Goal: Find specific page/section: Find specific page/section

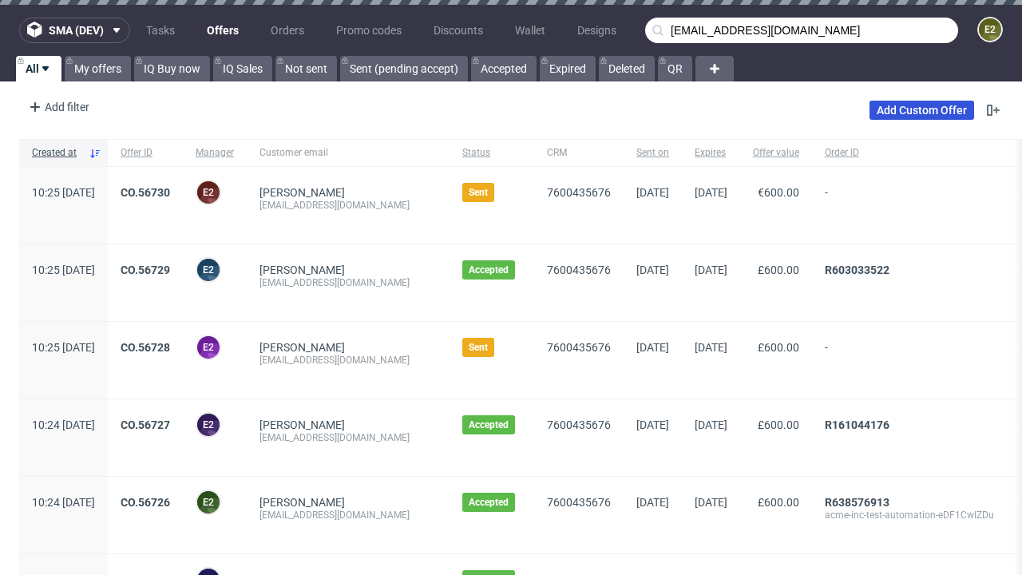
type input "[EMAIL_ADDRESS][DOMAIN_NAME]"
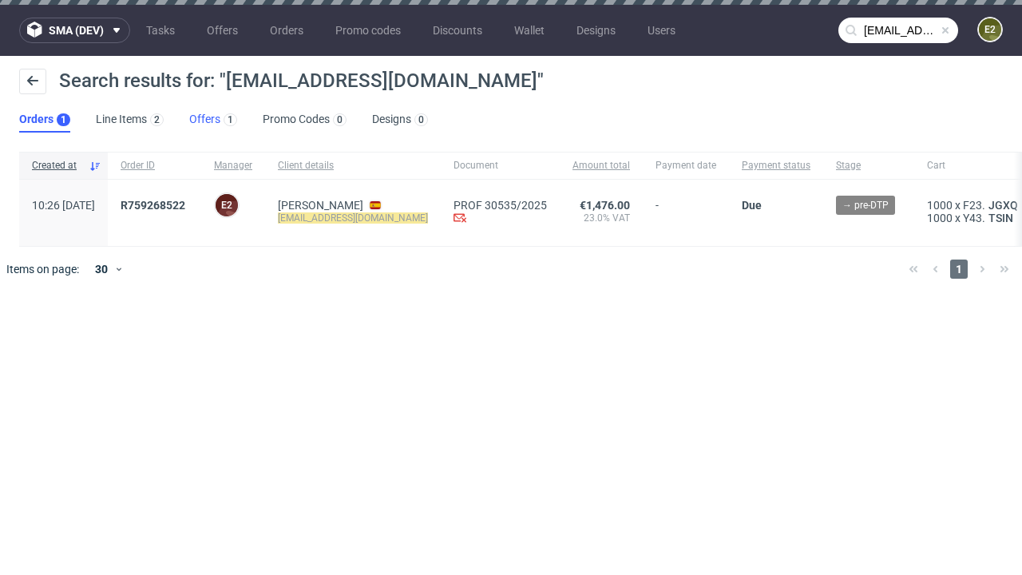
click at [213, 120] on link "Offers 1" at bounding box center [213, 120] width 48 height 26
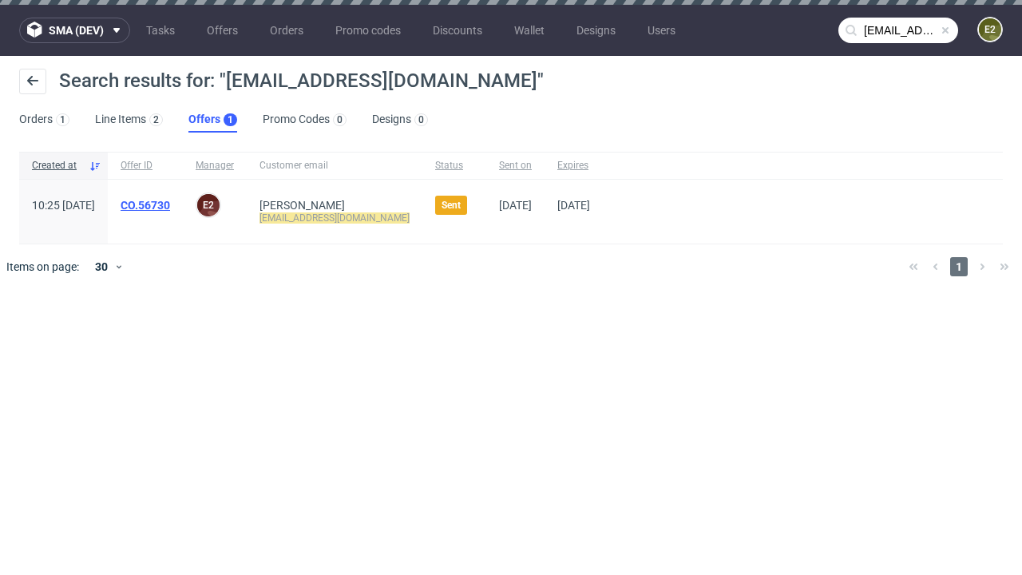
click at [170, 205] on link "CO.56730" at bounding box center [146, 205] width 50 height 13
